Goal: Information Seeking & Learning: Learn about a topic

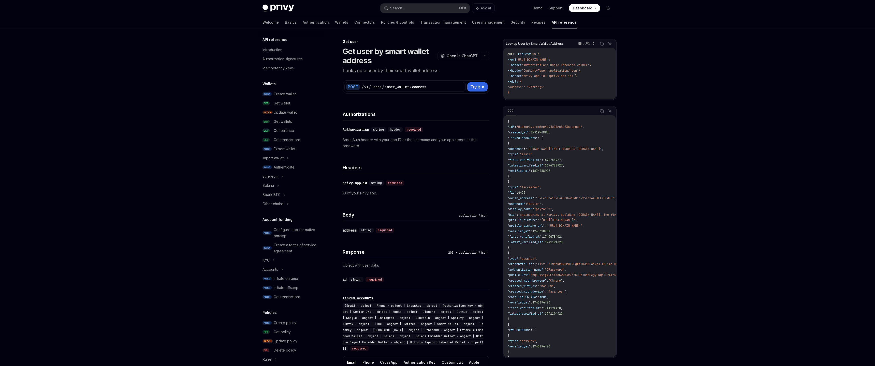
scroll to position [313, 0]
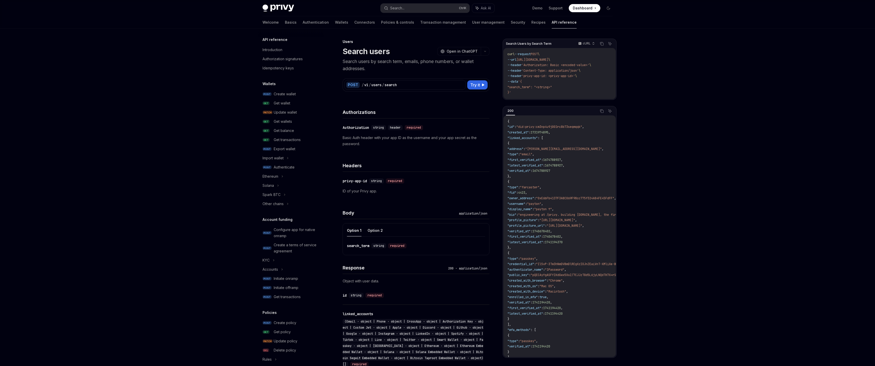
scroll to position [168, 0]
